Goal: Task Accomplishment & Management: Manage account settings

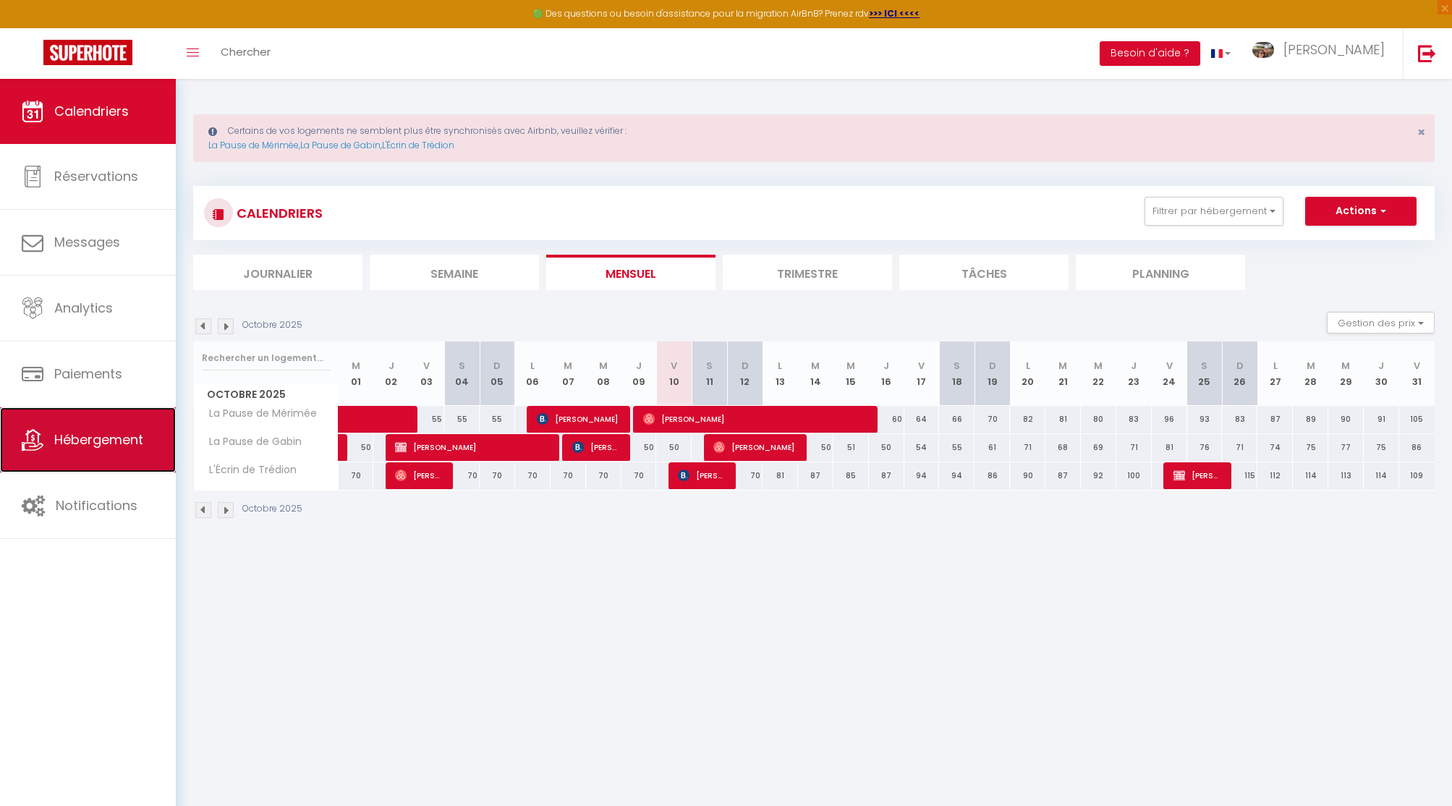
click at [76, 429] on link "Hébergement" at bounding box center [88, 439] width 176 height 65
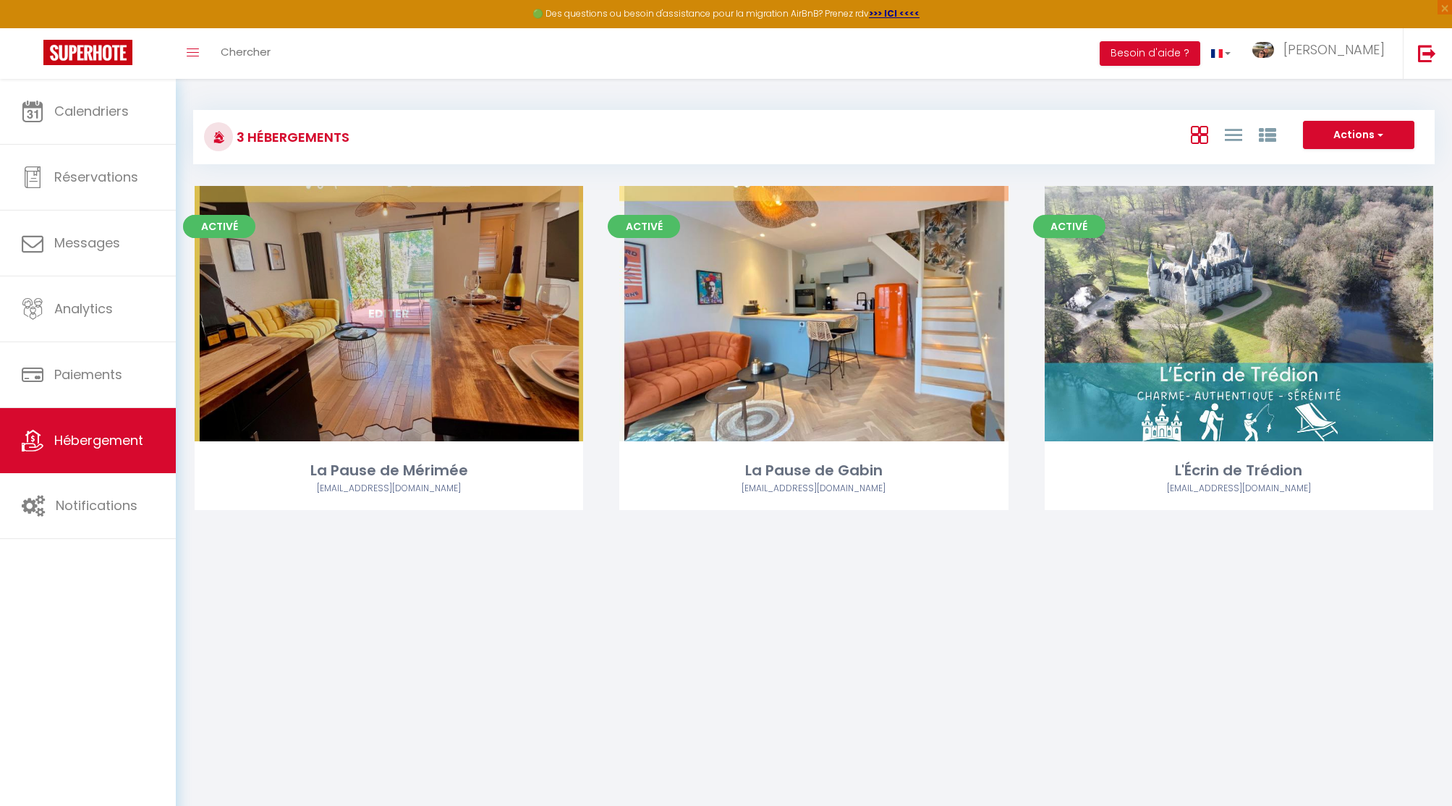
click at [399, 311] on link "Editer" at bounding box center [389, 313] width 87 height 29
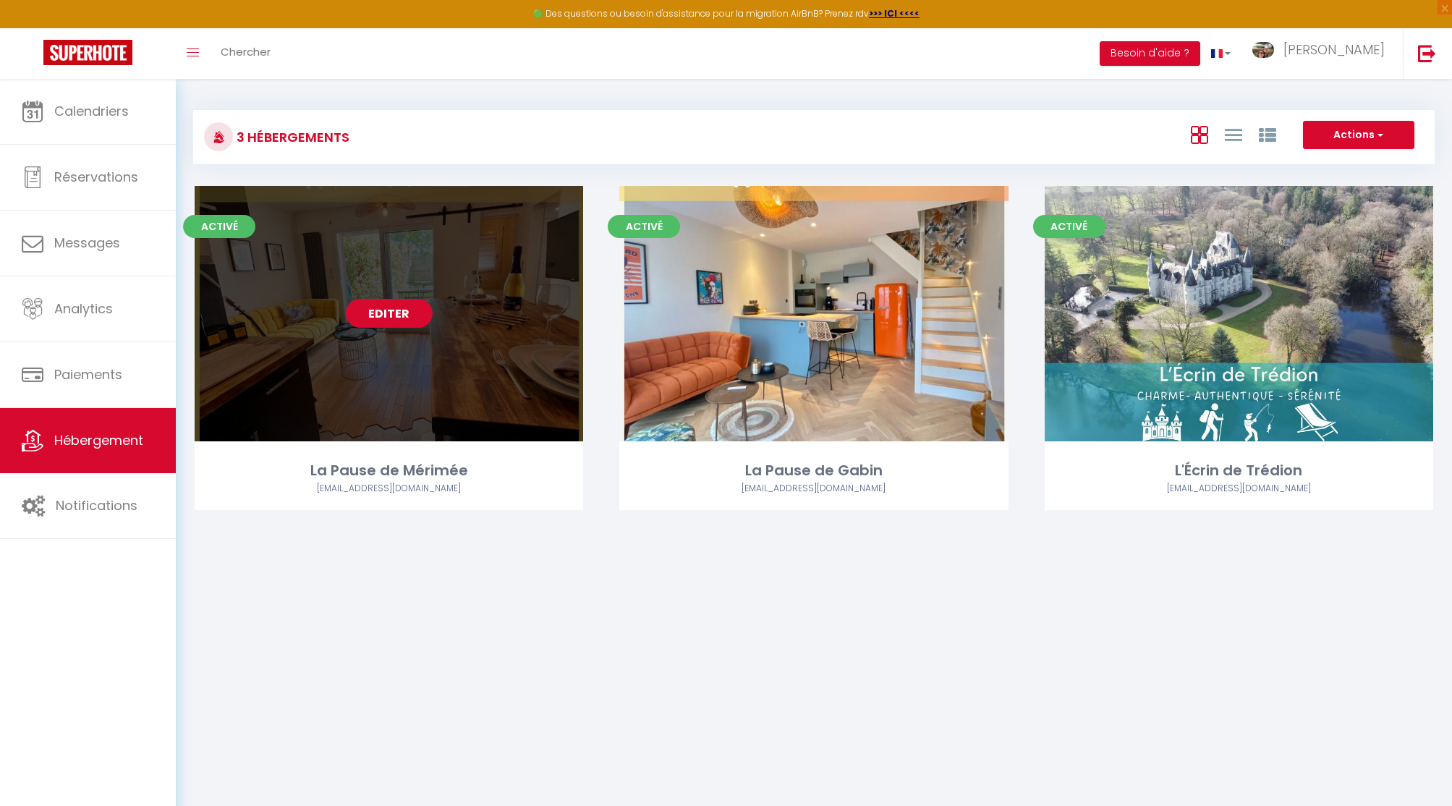
click at [399, 311] on link "Editer" at bounding box center [389, 313] width 87 height 29
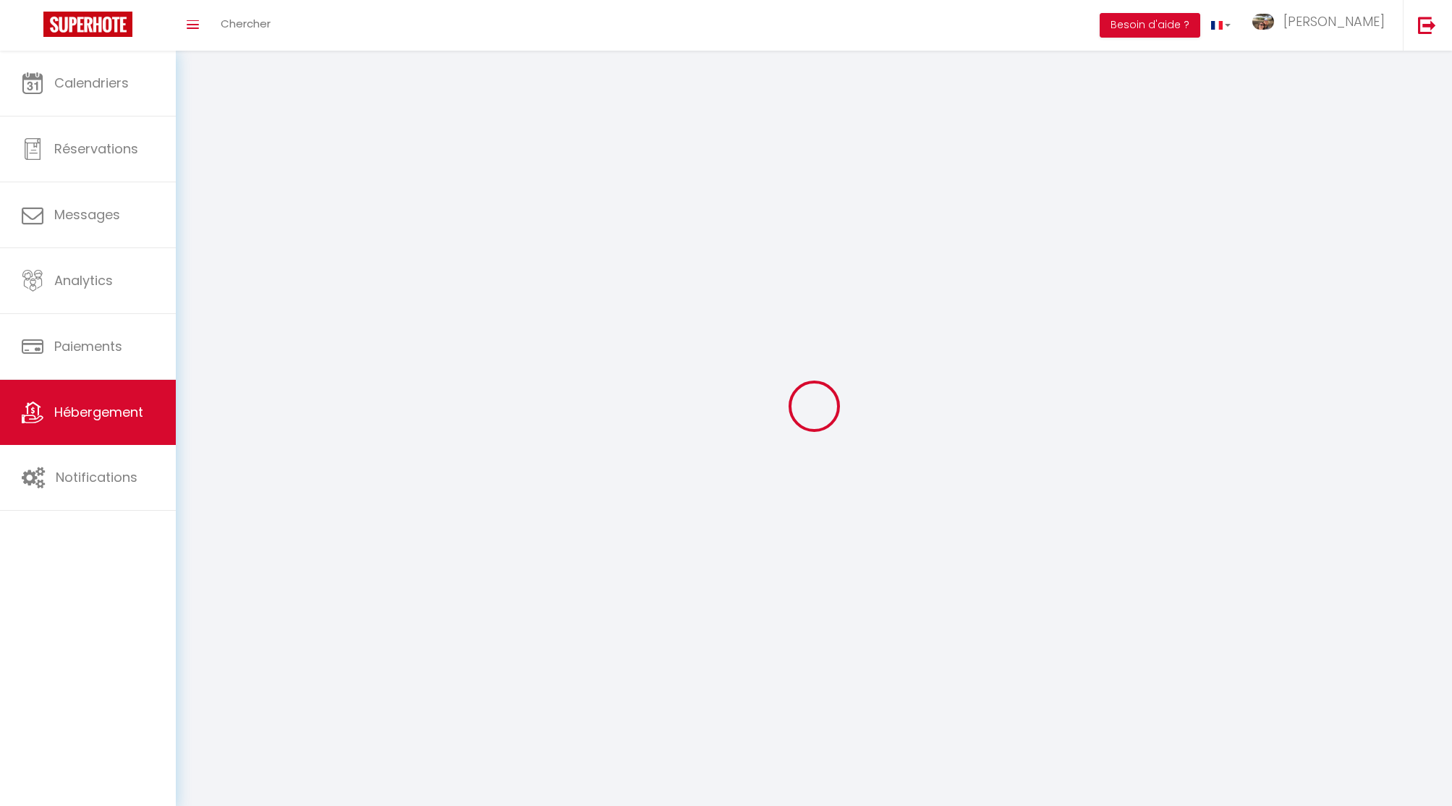
select select "1"
select select
select select "28"
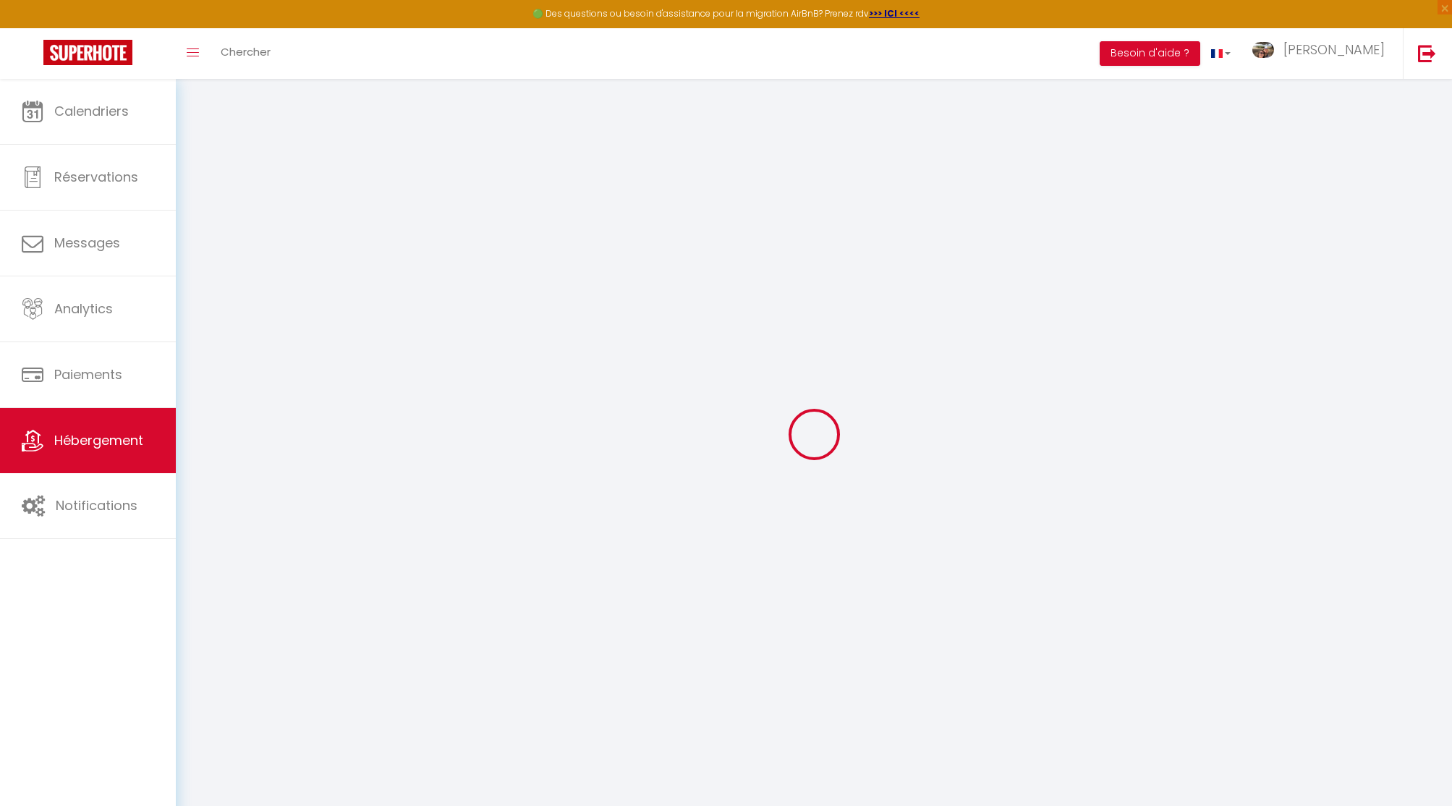
select select
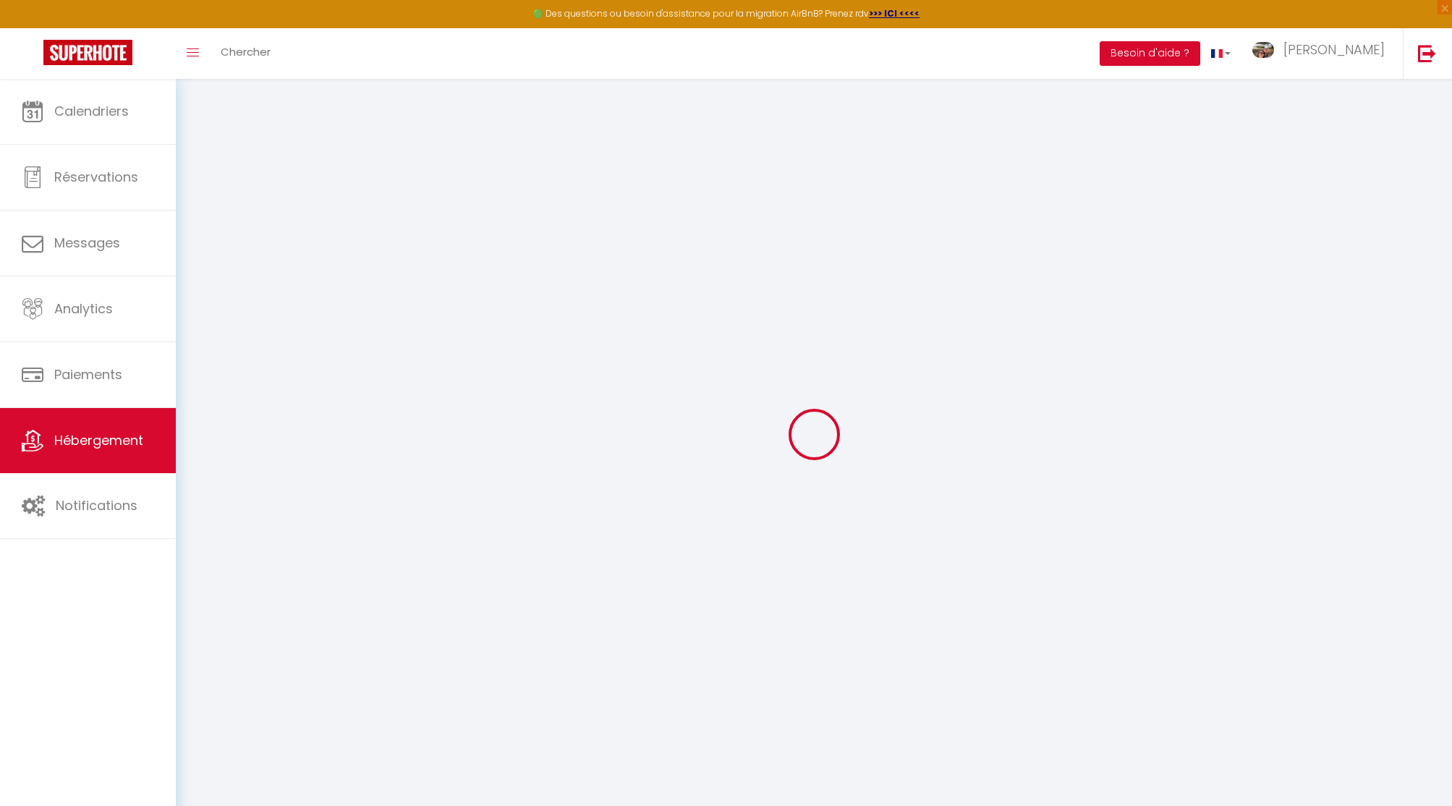
select select
checkbox input "false"
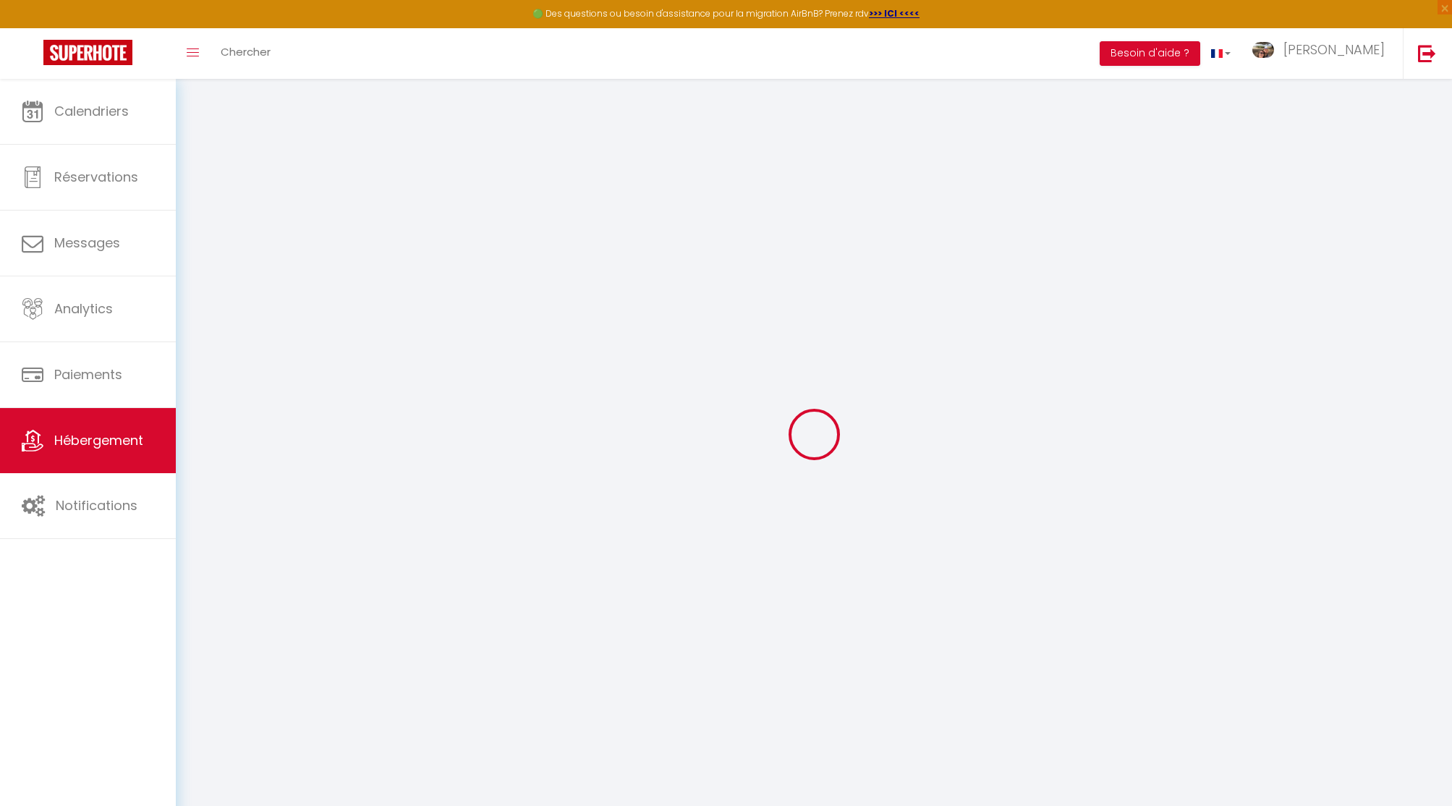
select select
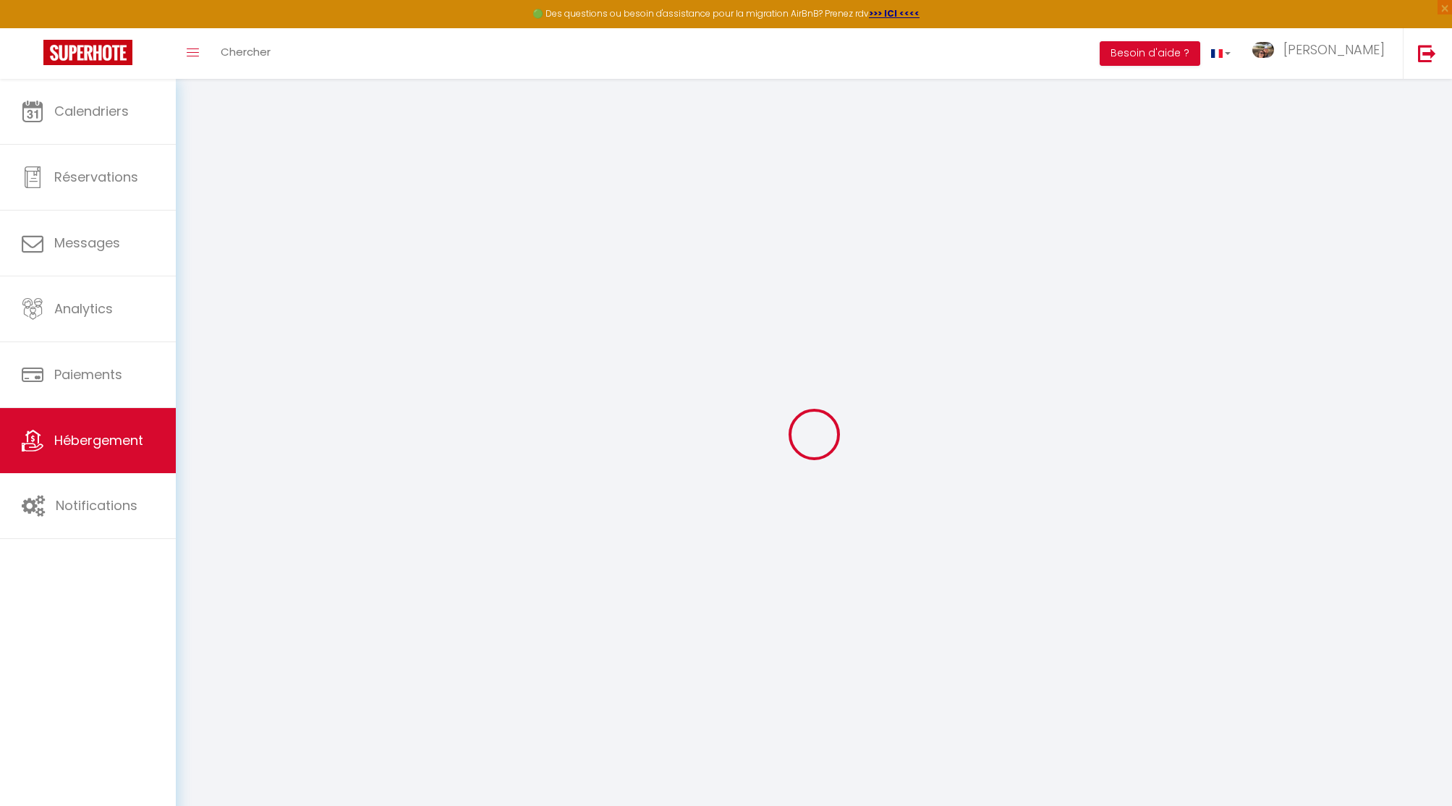
select select
checkbox input "false"
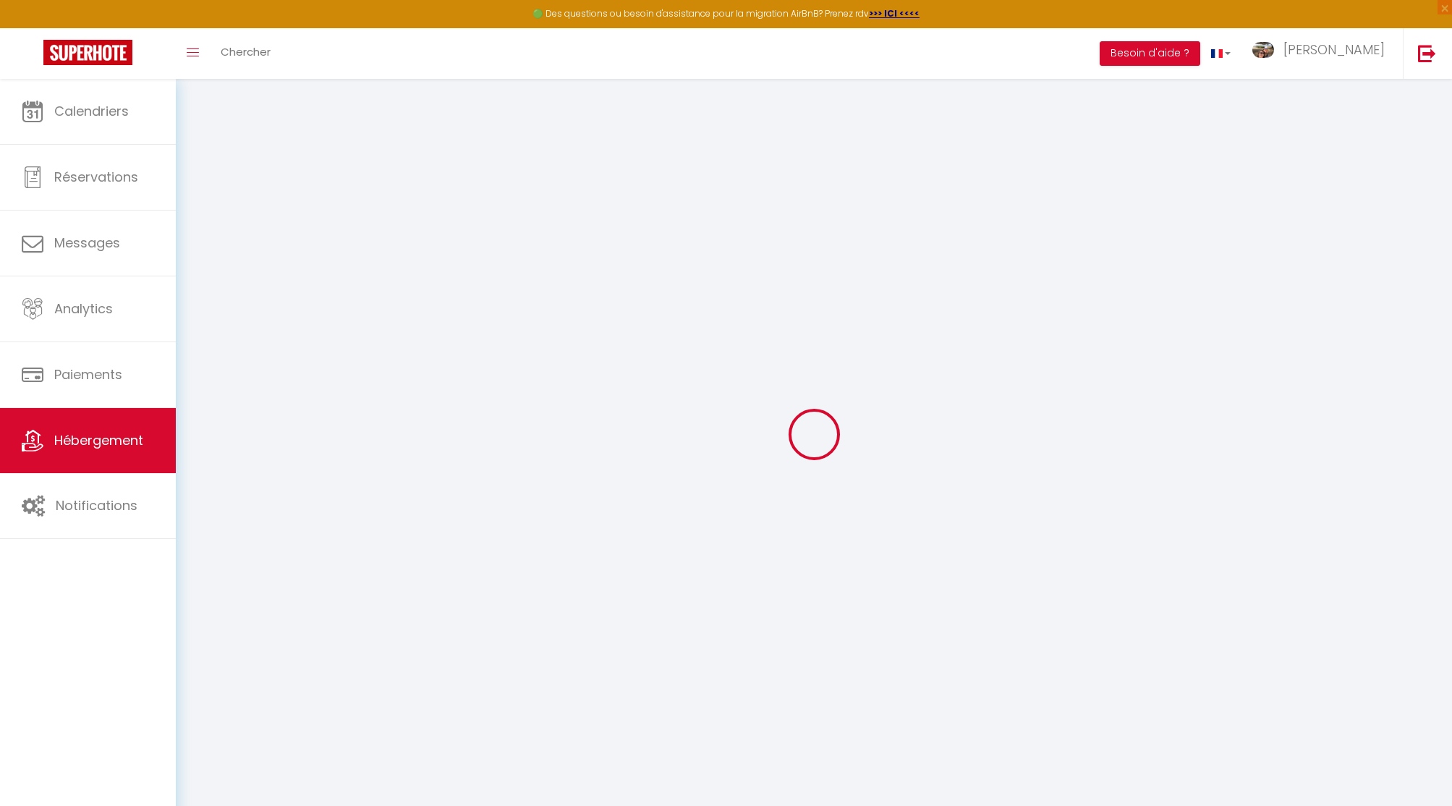
checkbox input "false"
select select
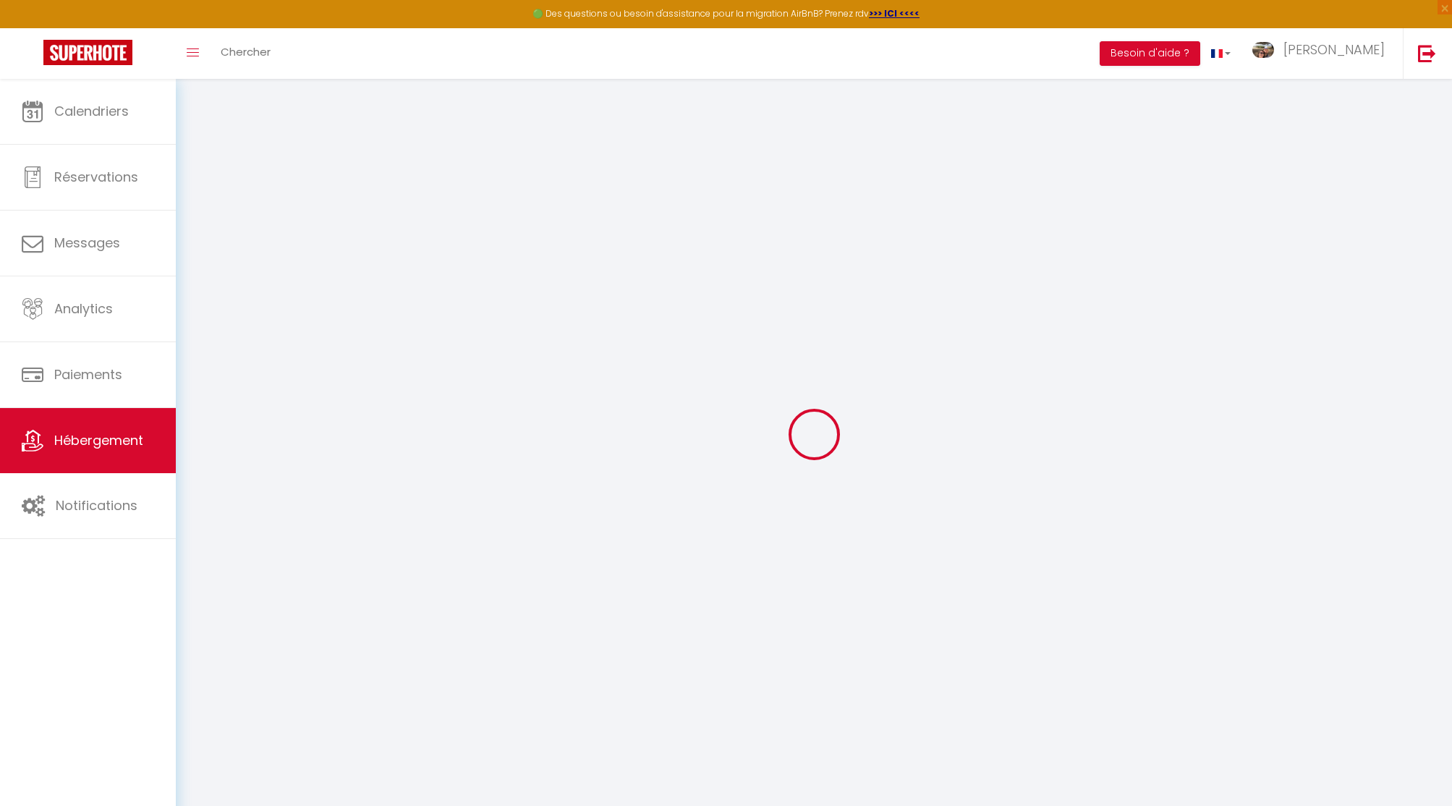
select select
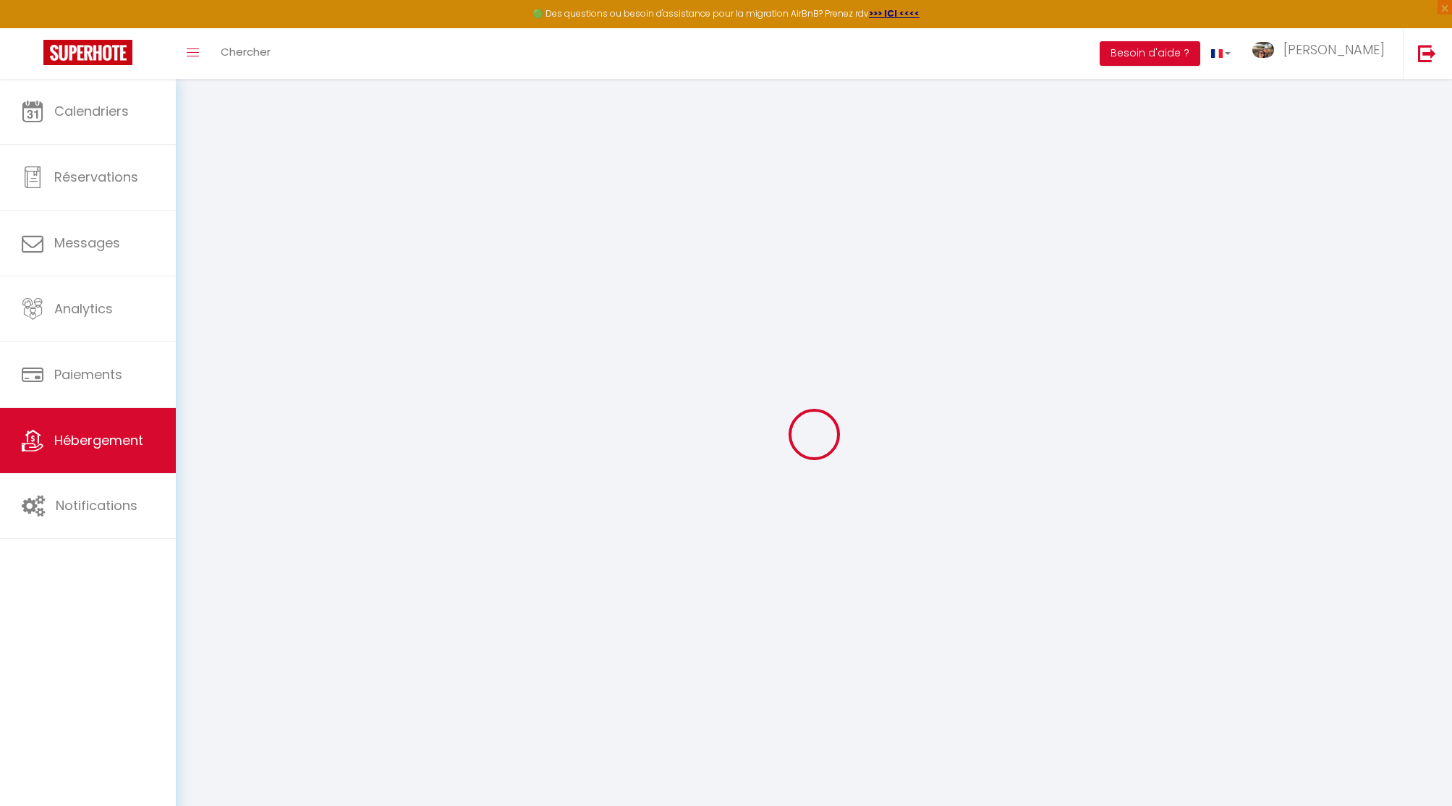
checkbox input "false"
select select
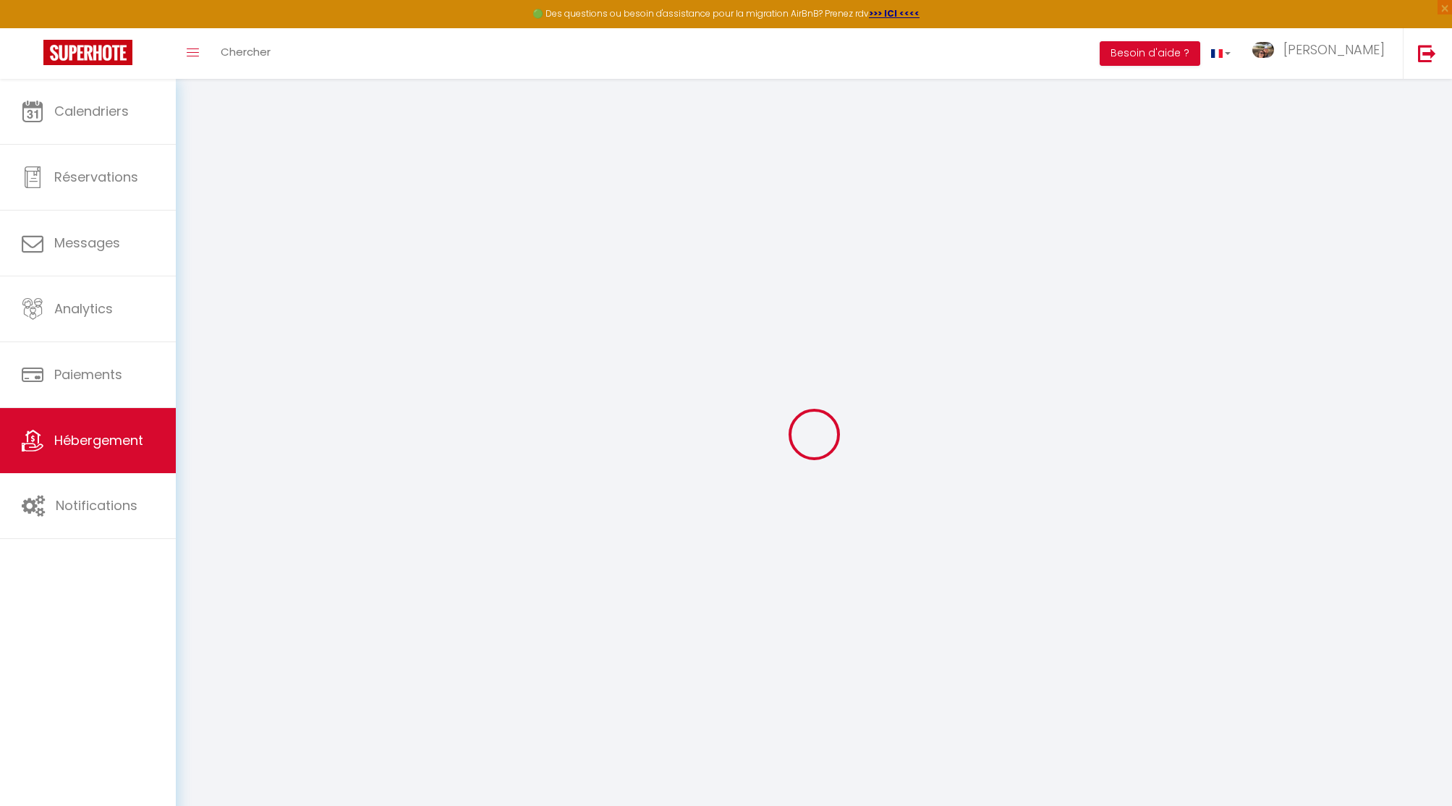
select select
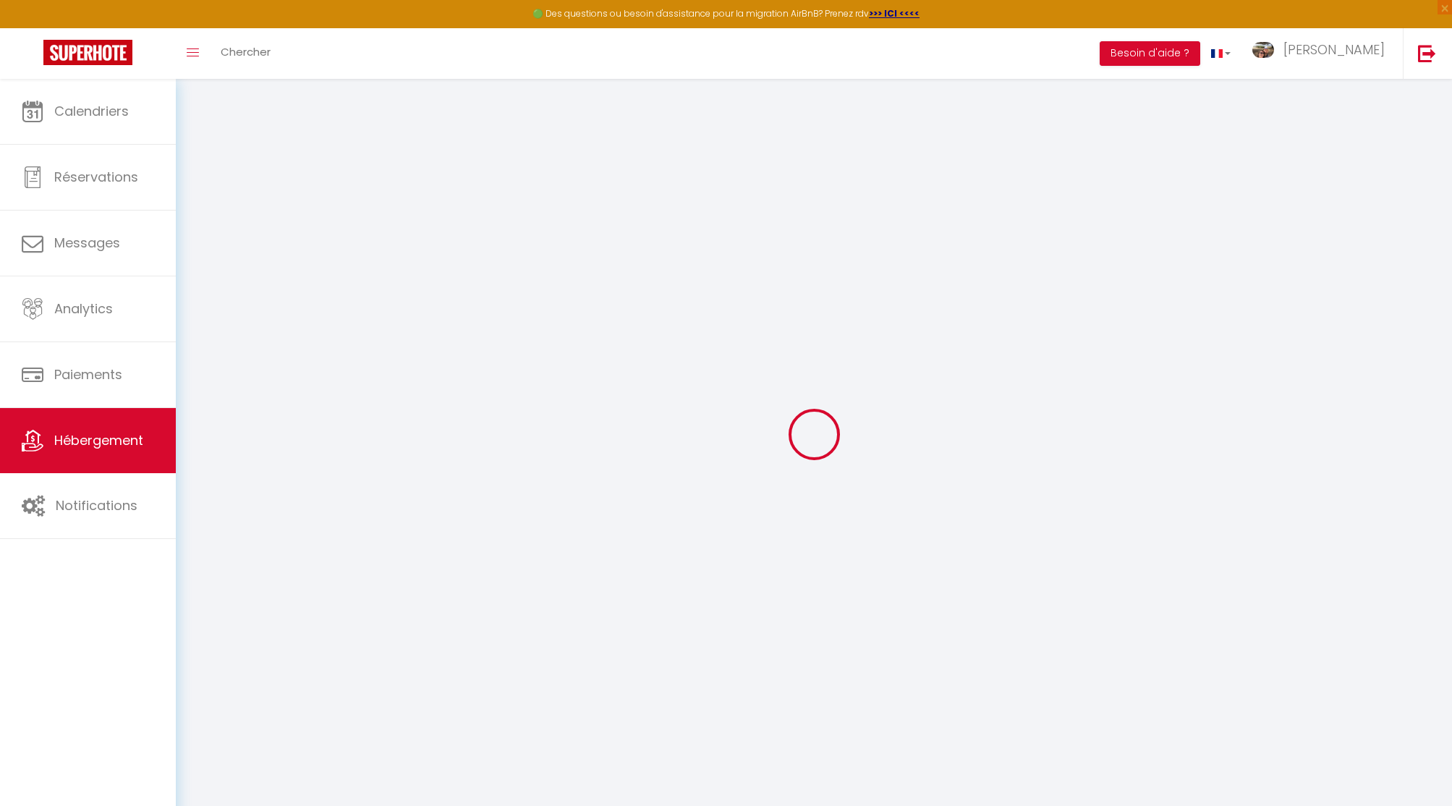
select select
checkbox input "false"
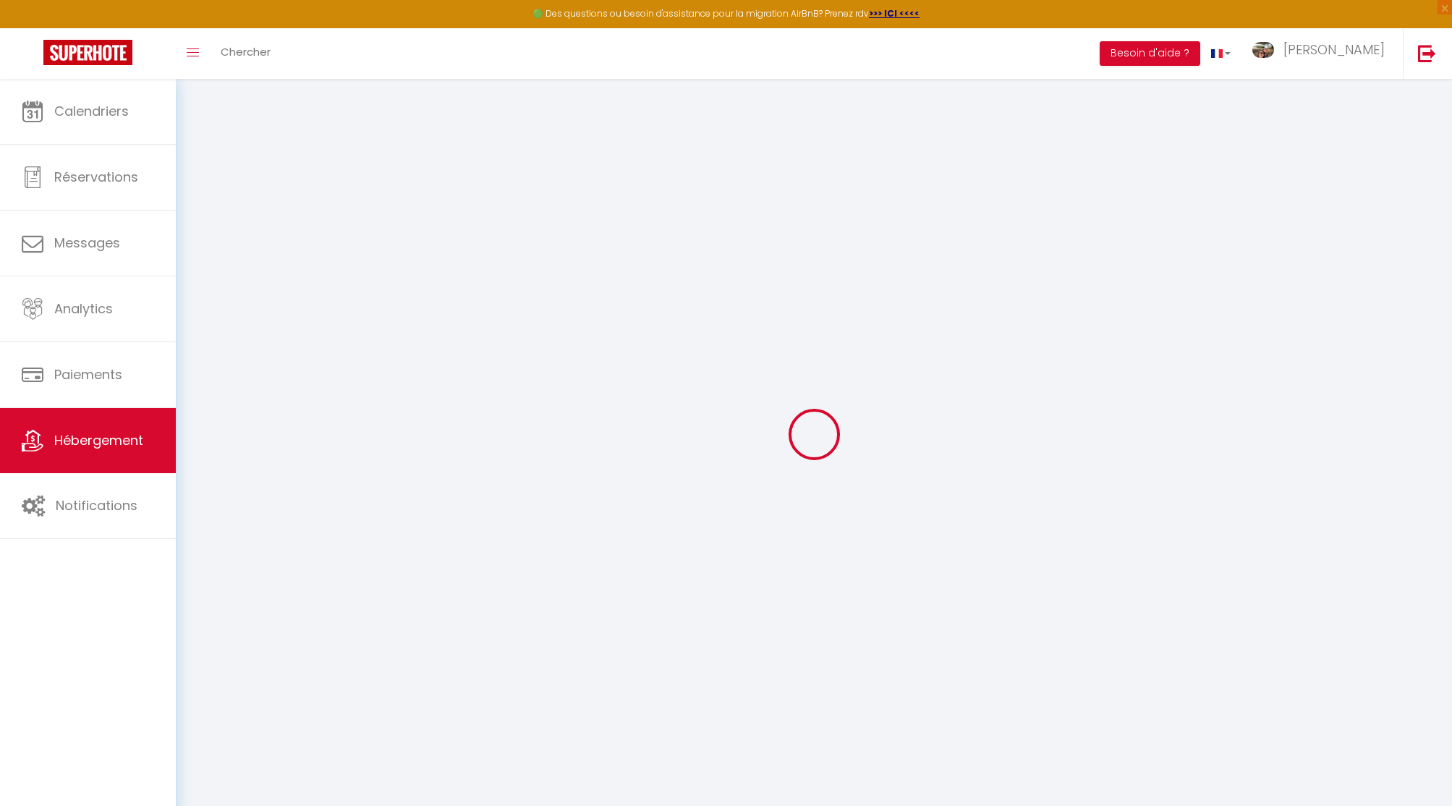
checkbox input "false"
select select
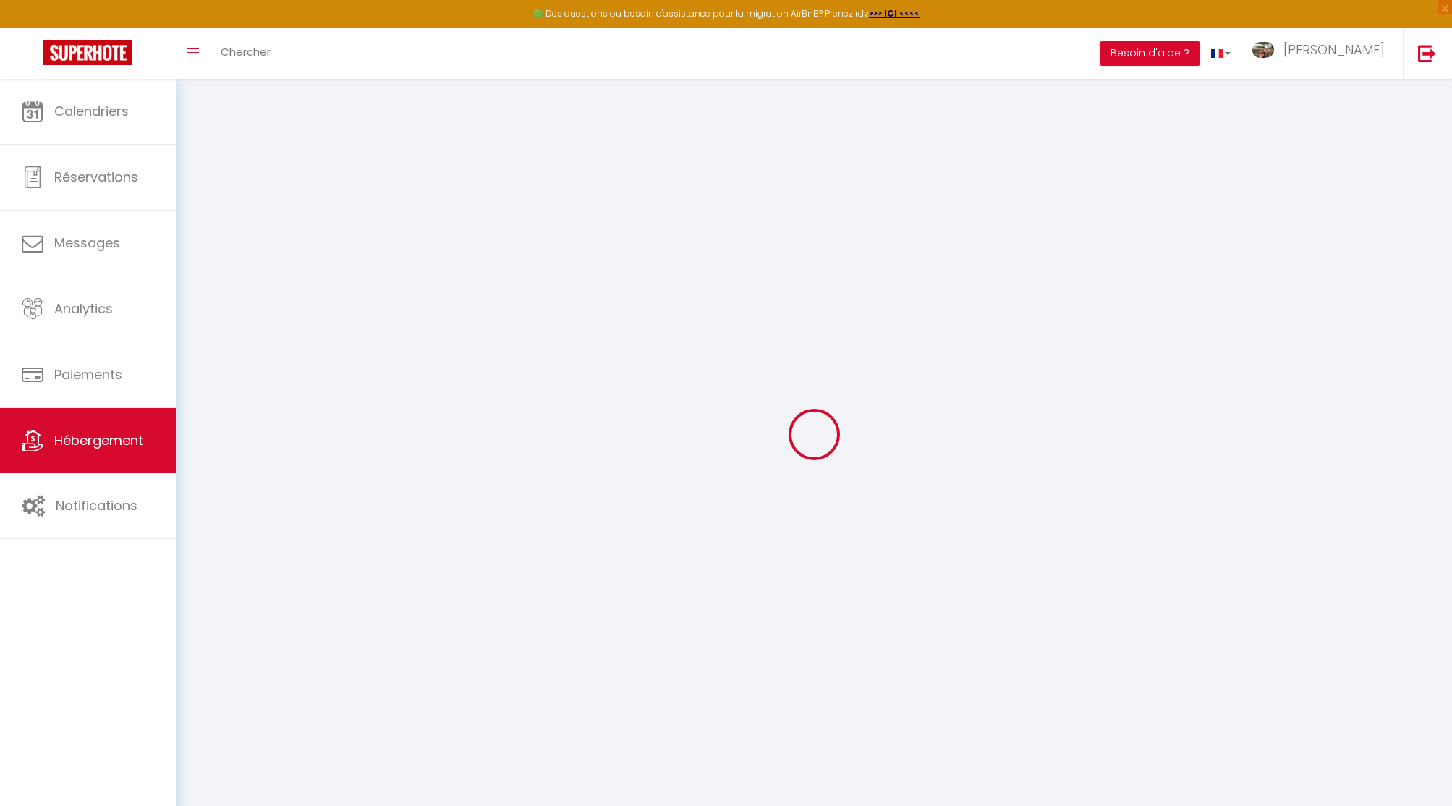
select select
checkbox input "false"
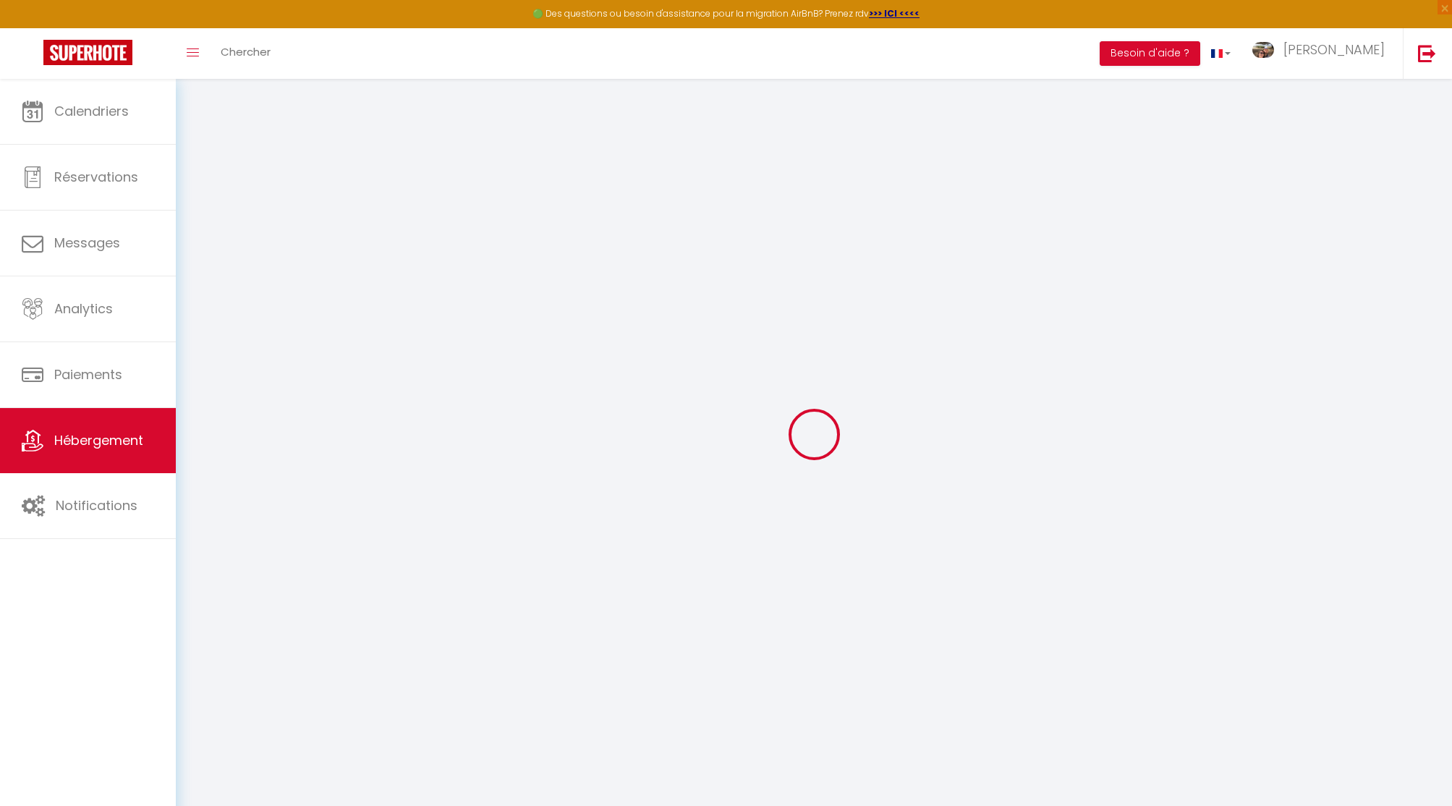
checkbox input "false"
select select
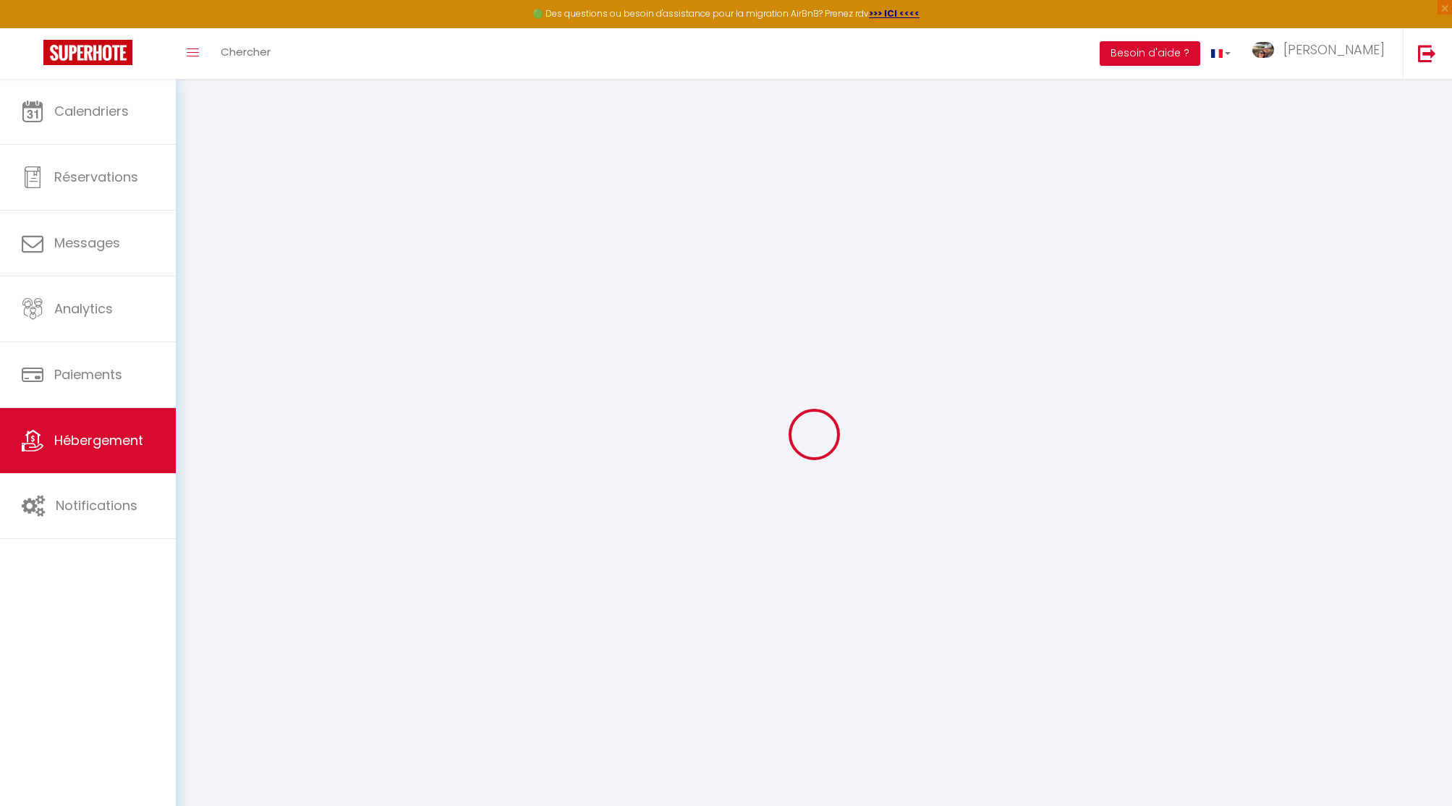
select select
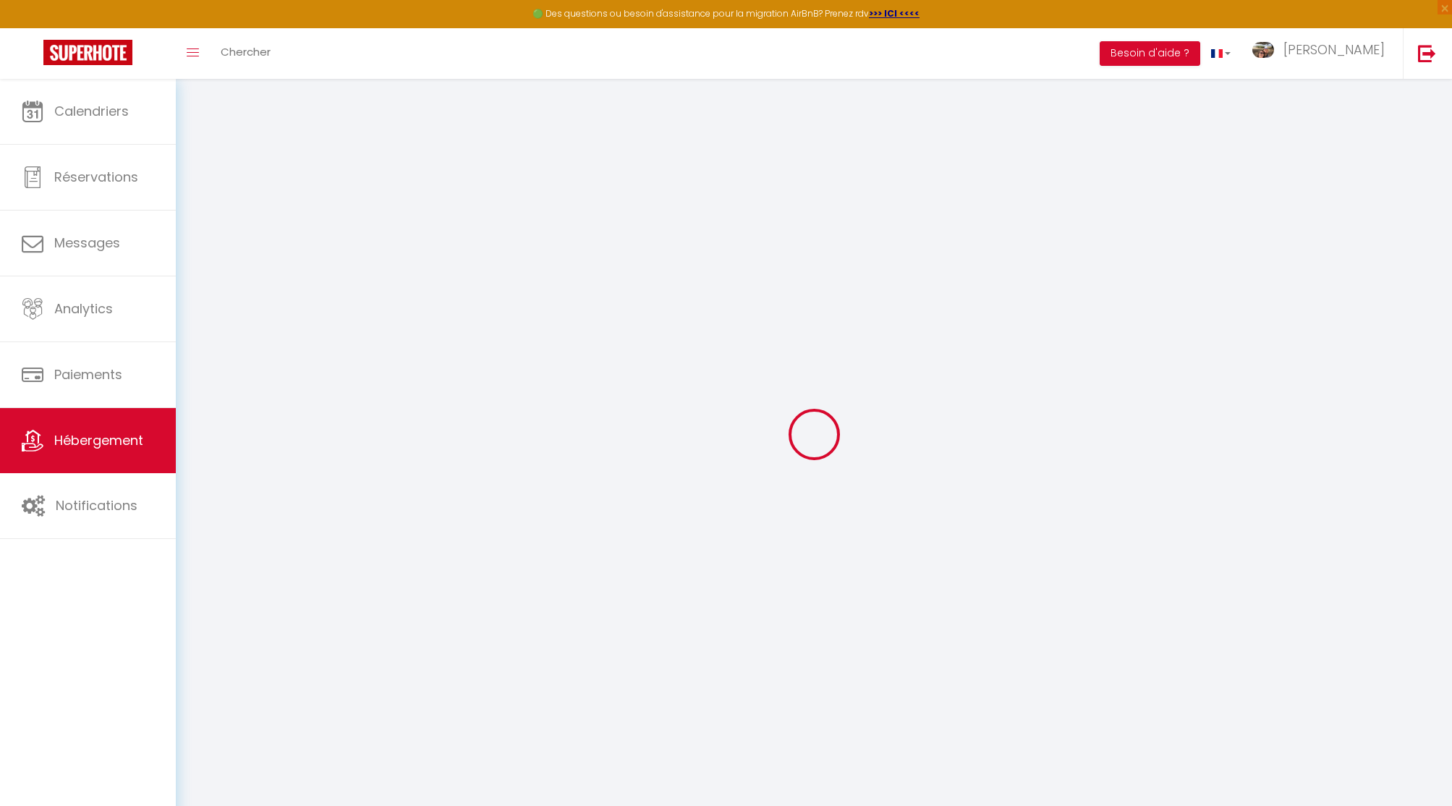
select select
checkbox input "false"
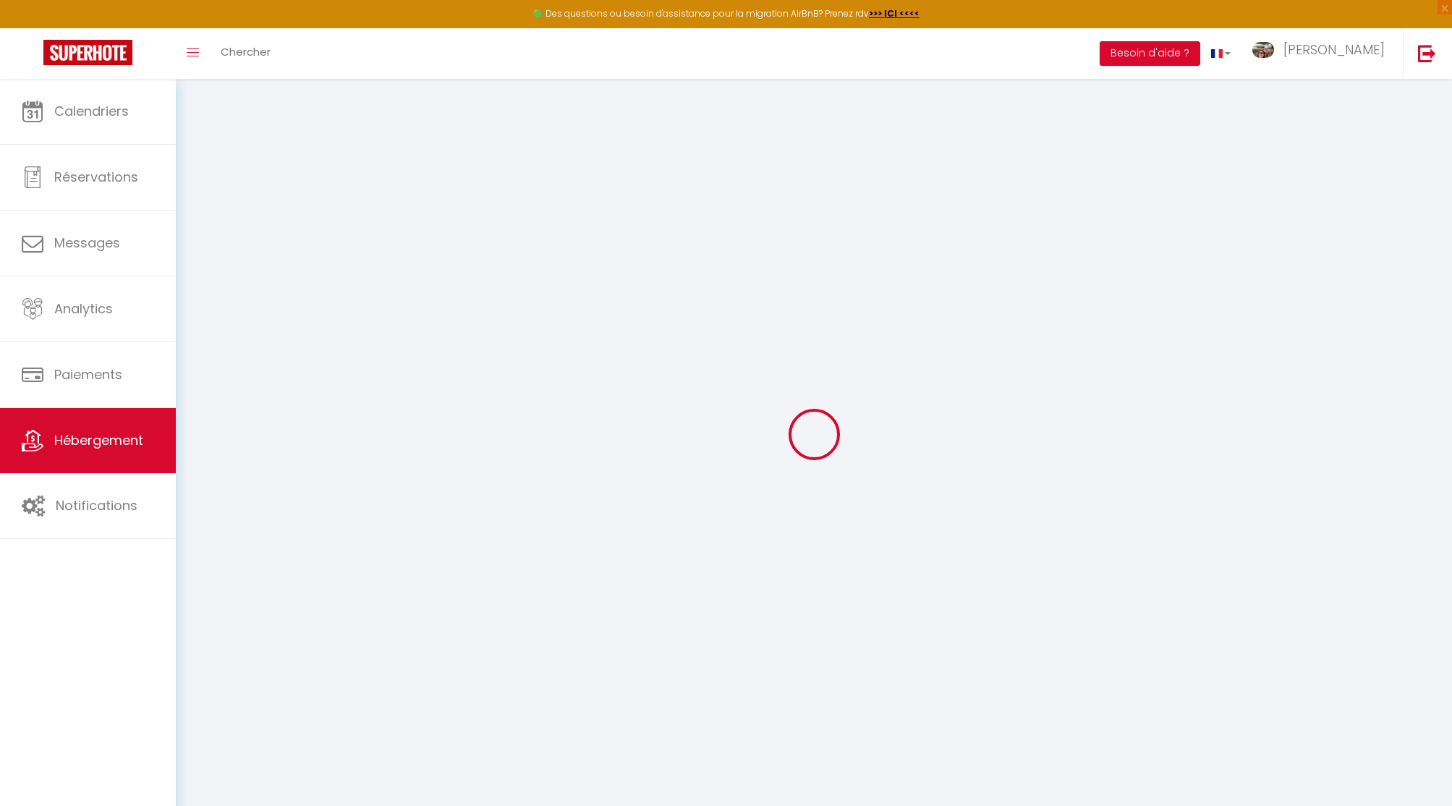
select select
type input "La Pause de Mérimée"
type input "[PERSON_NAME] et [PERSON_NAME]"
type input "GUEGAN PETITRENAUD"
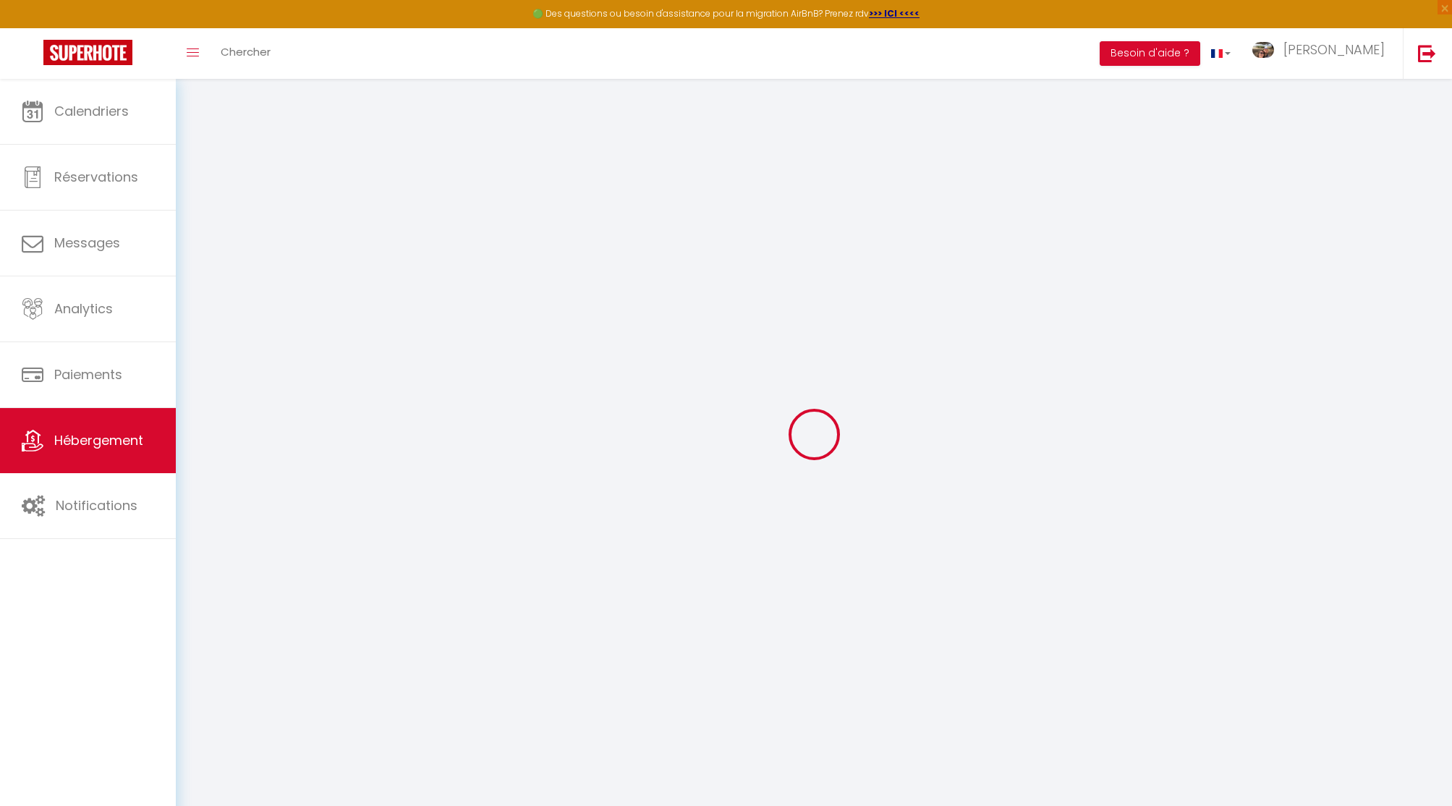
type input "41.5 Trévadoret"
type input "56420"
type input "Cruguel"
select select "2"
type input "65"
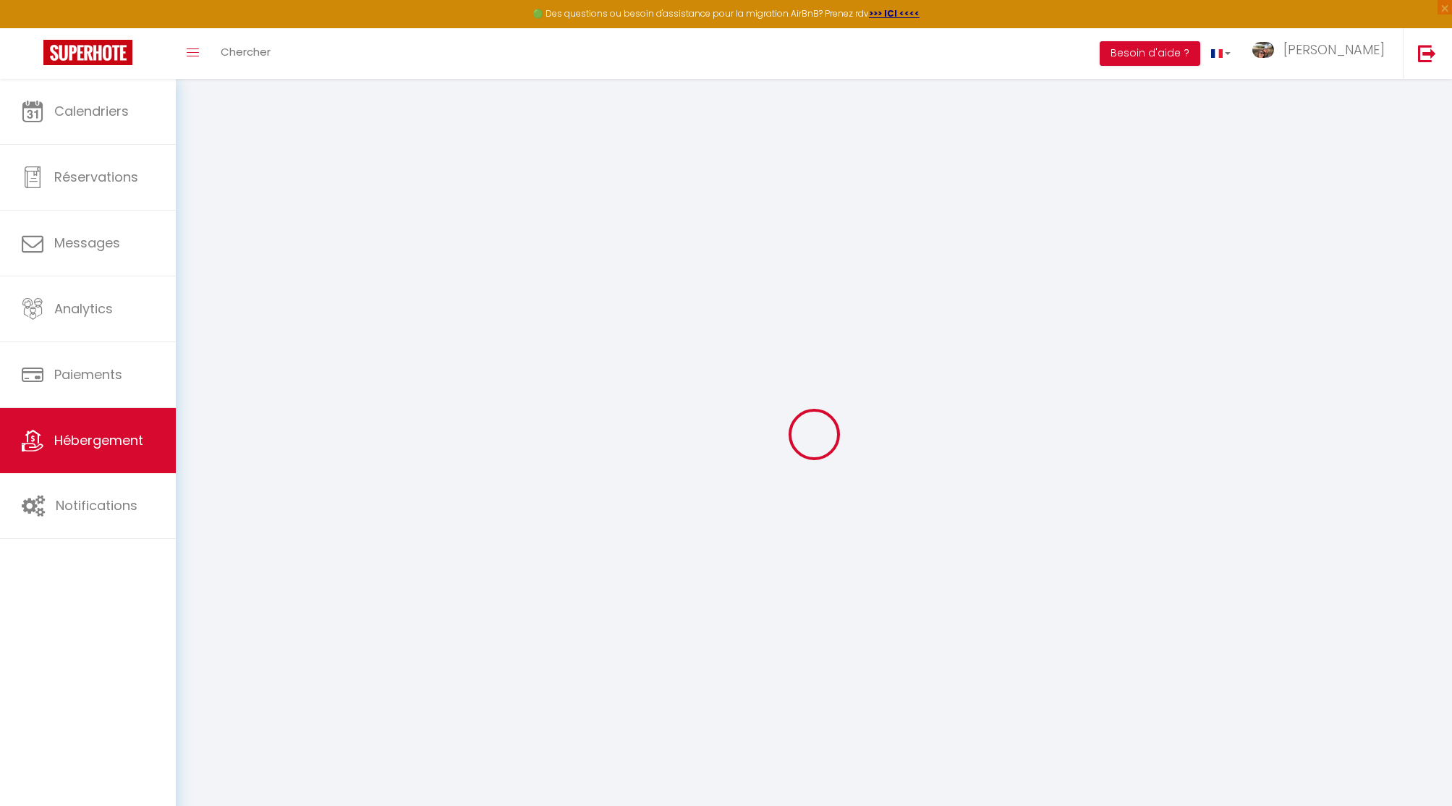
type input "60"
type input "5"
type input "4.3"
type input "500"
select select
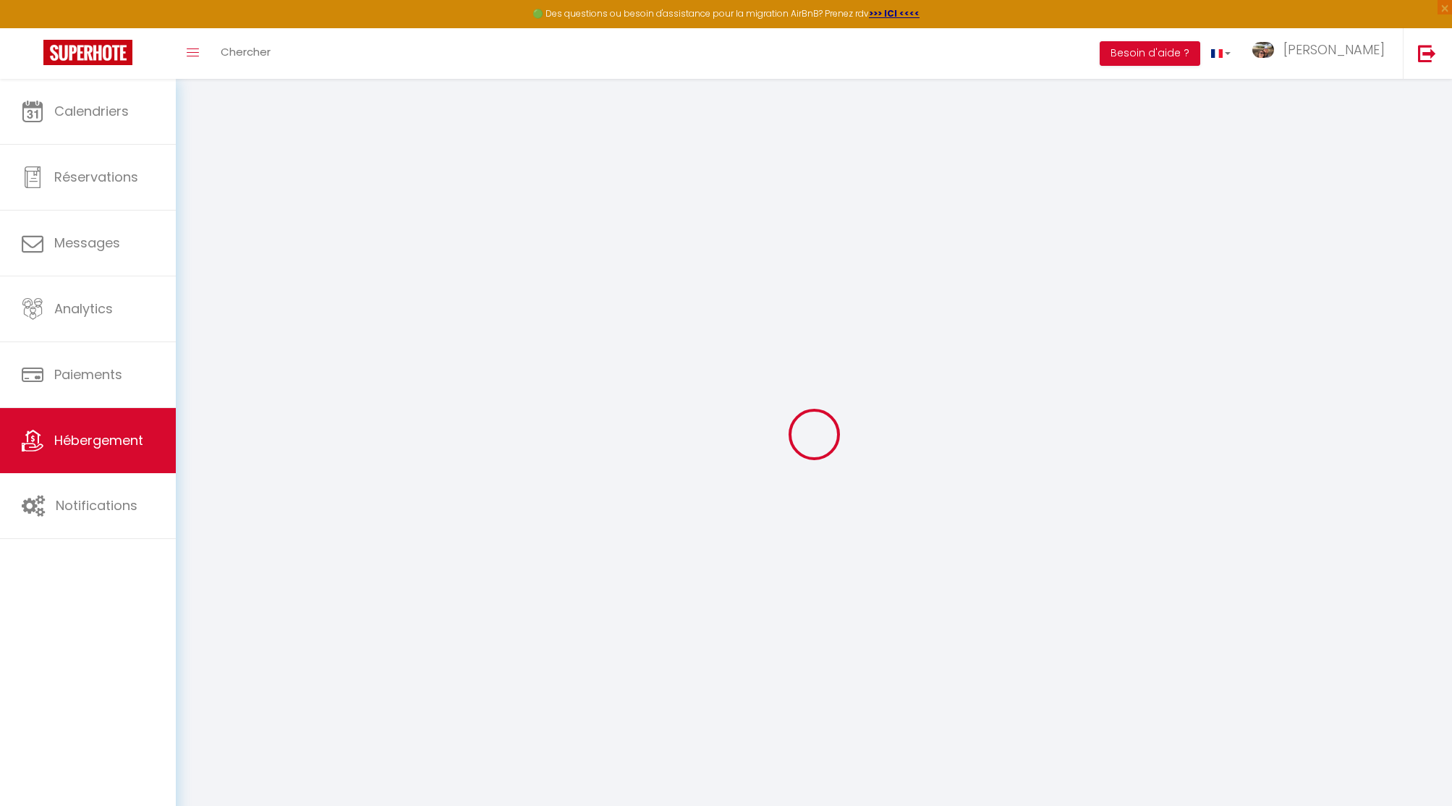
select select
type input "RUE [PERSON_NAME]"
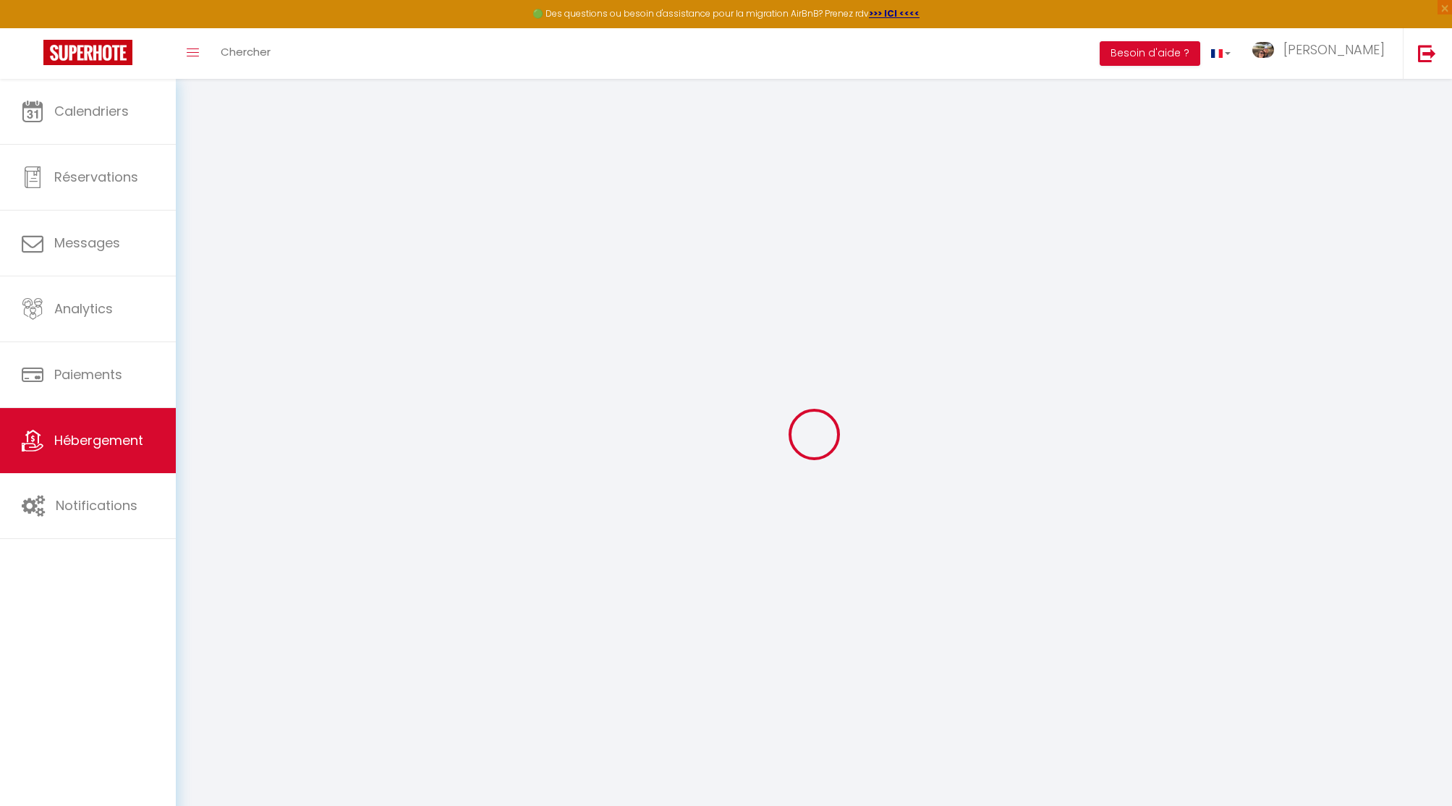
type input "56000"
type input "Vannes"
type input "[EMAIL_ADDRESS][DOMAIN_NAME]"
select select "1012"
checkbox input "false"
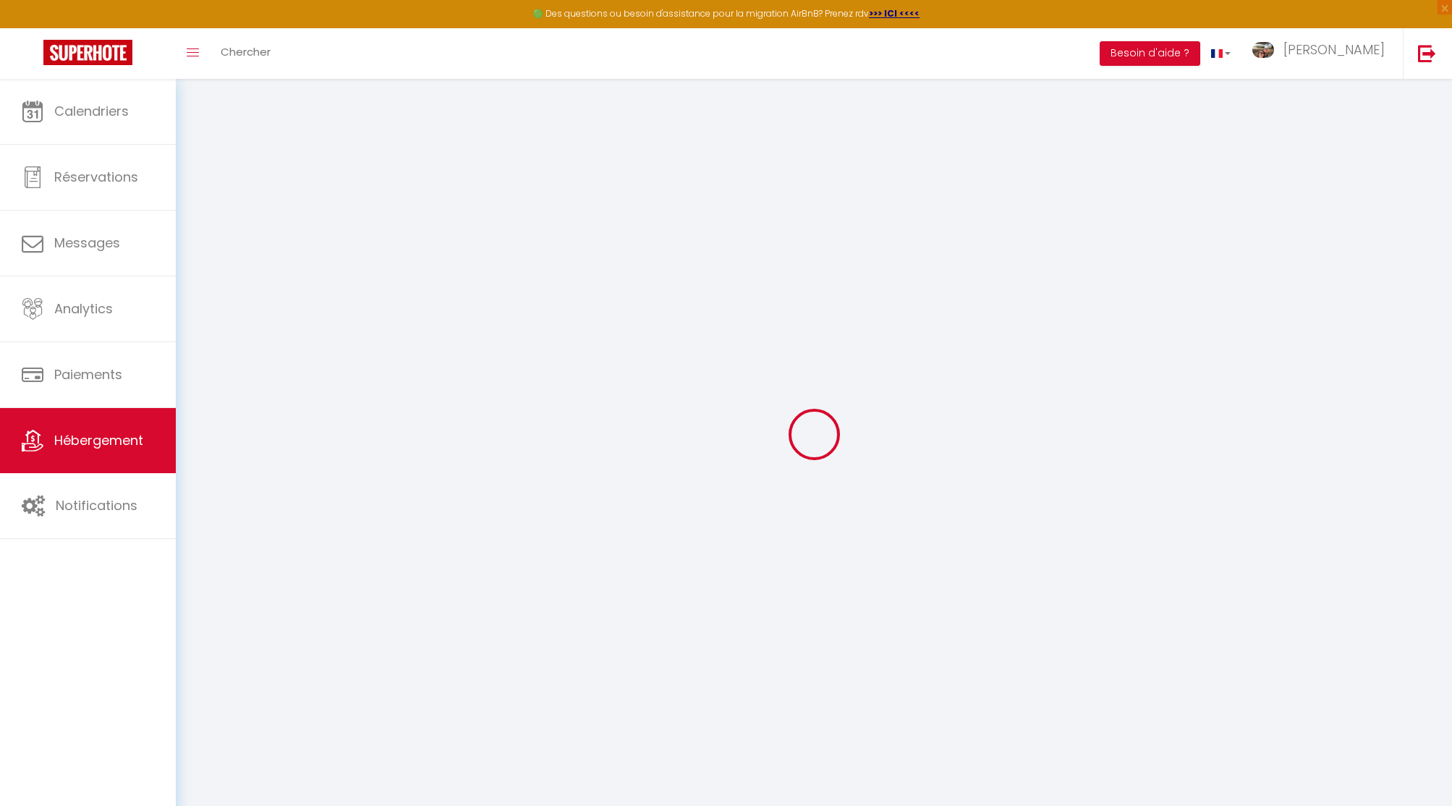
checkbox input "false"
radio input "true"
type input "5"
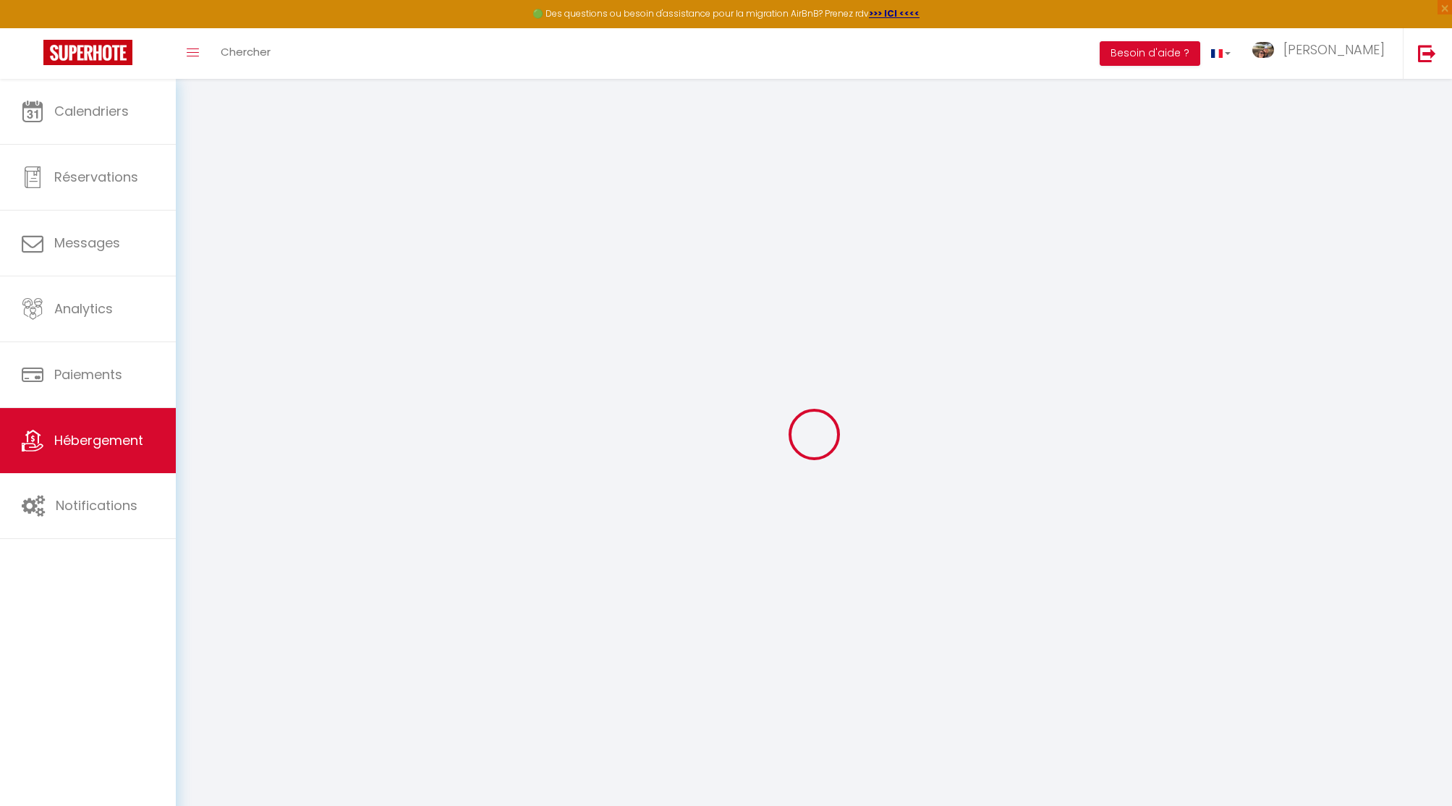
type input "50"
type input "0"
type input "15"
select select "+ 22 %"
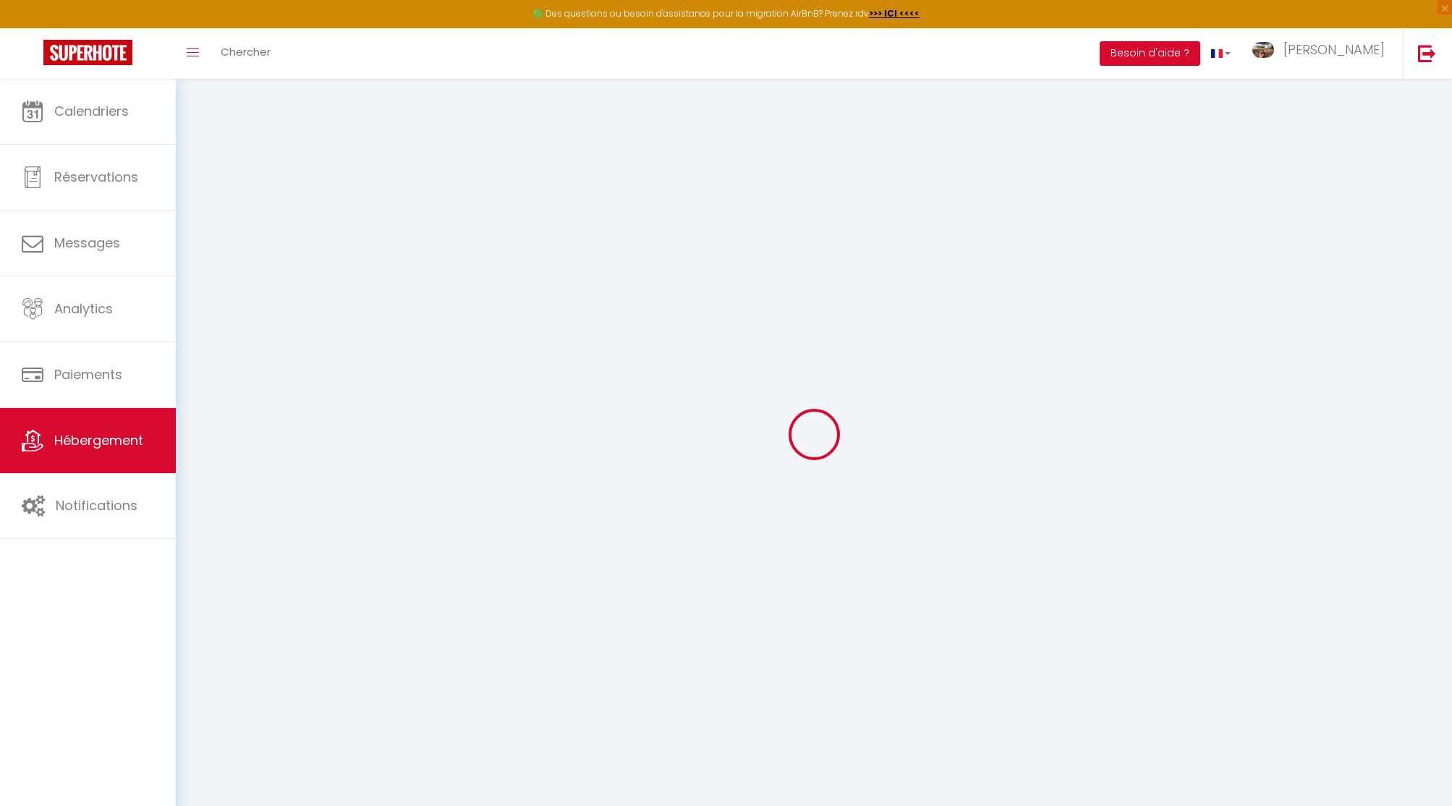
select select "+ 31 %"
select select "+ 6 %"
select select
checkbox input "false"
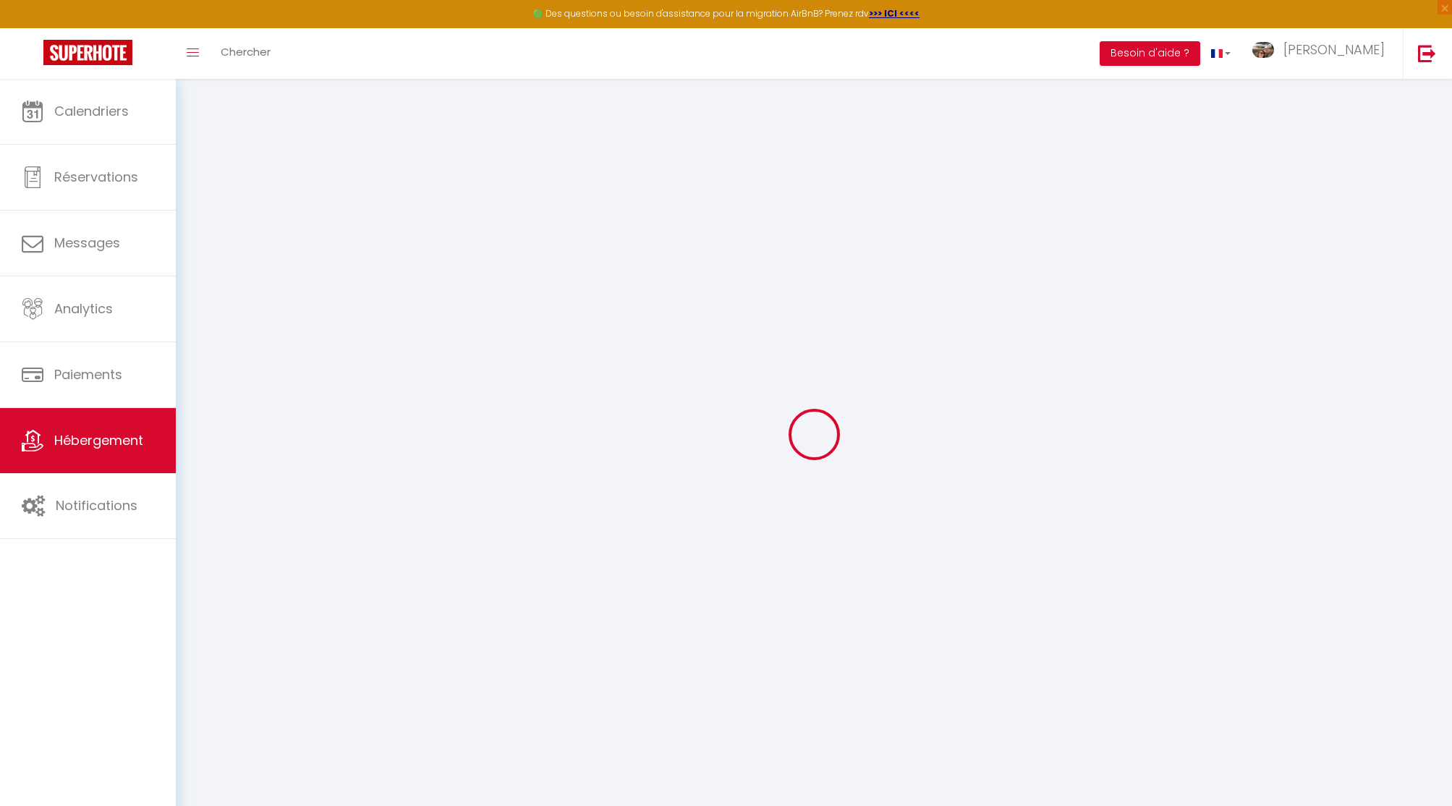
checkbox input "false"
select select "EUR"
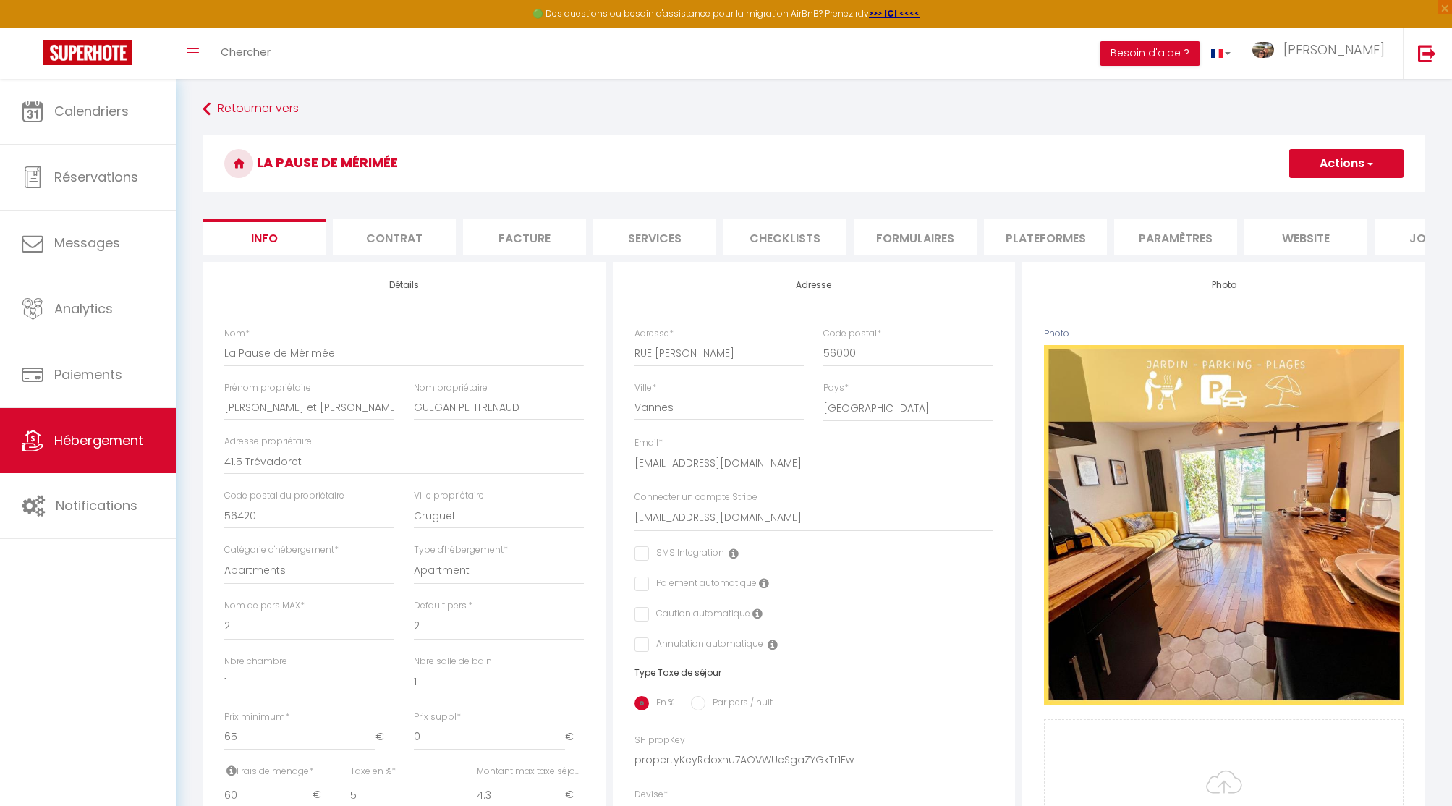
click at [1044, 219] on li "Plateformes" at bounding box center [1045, 236] width 123 height 35
select select
